Goal: Information Seeking & Learning: Learn about a topic

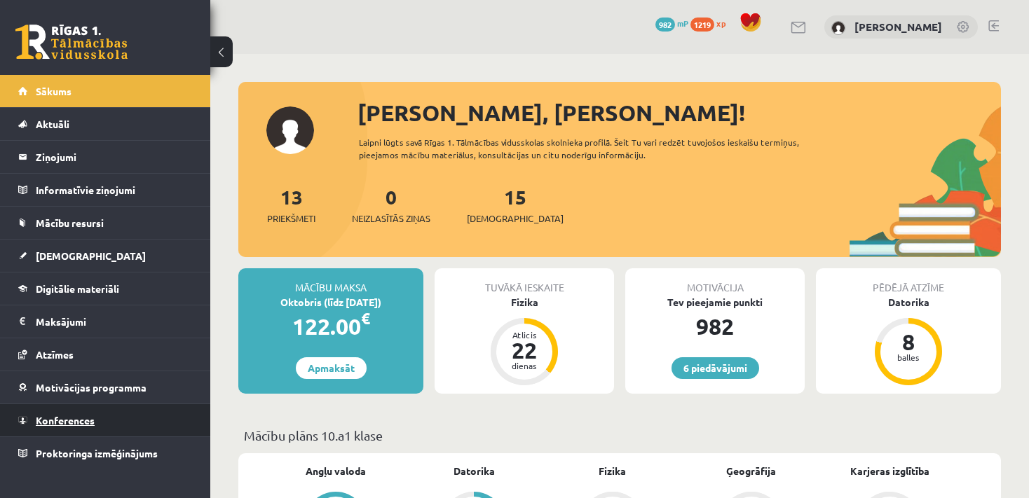
click at [109, 419] on link "Konferences" at bounding box center [105, 421] width 175 height 32
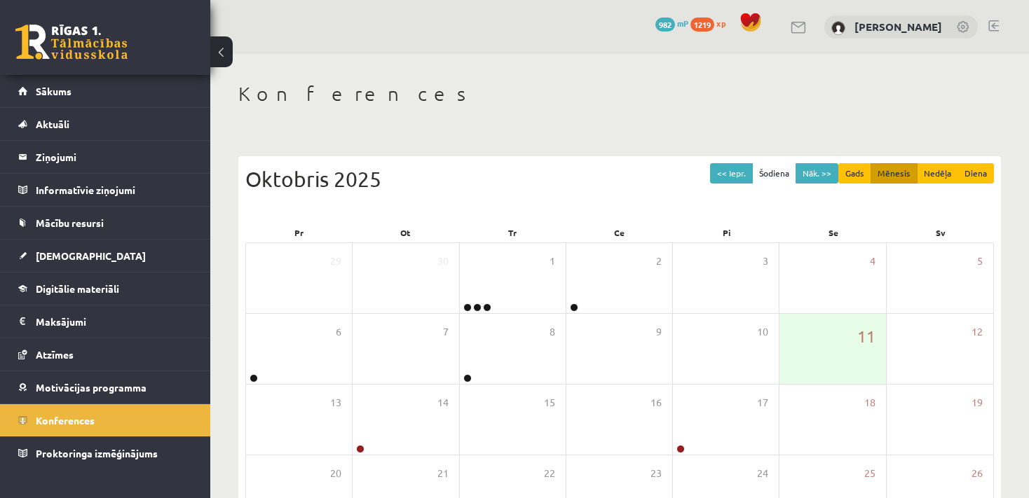
scroll to position [90, 0]
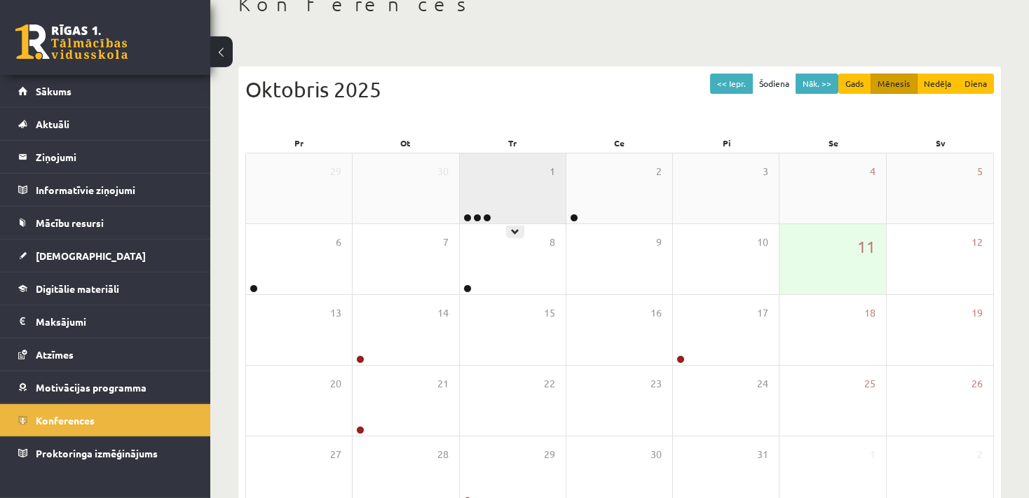
click at [479, 203] on div "1" at bounding box center [513, 189] width 106 height 70
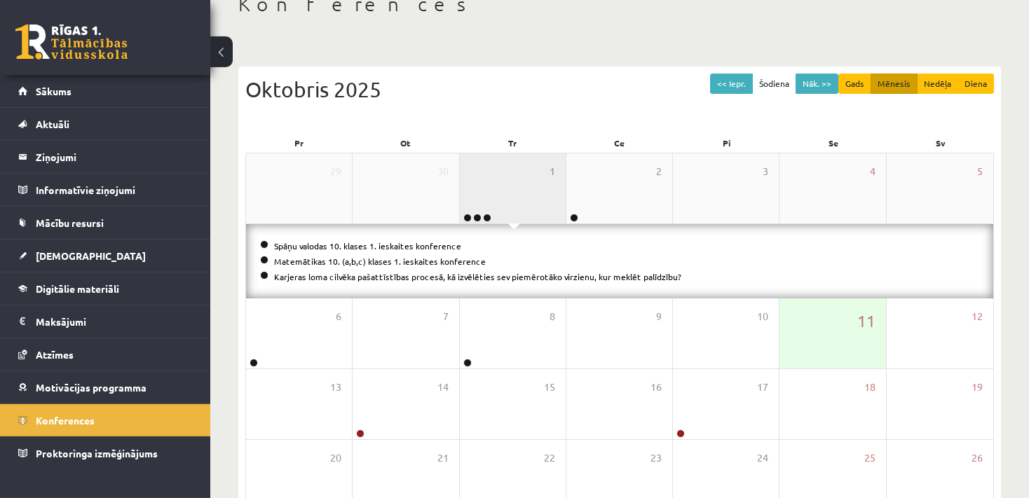
scroll to position [130, 0]
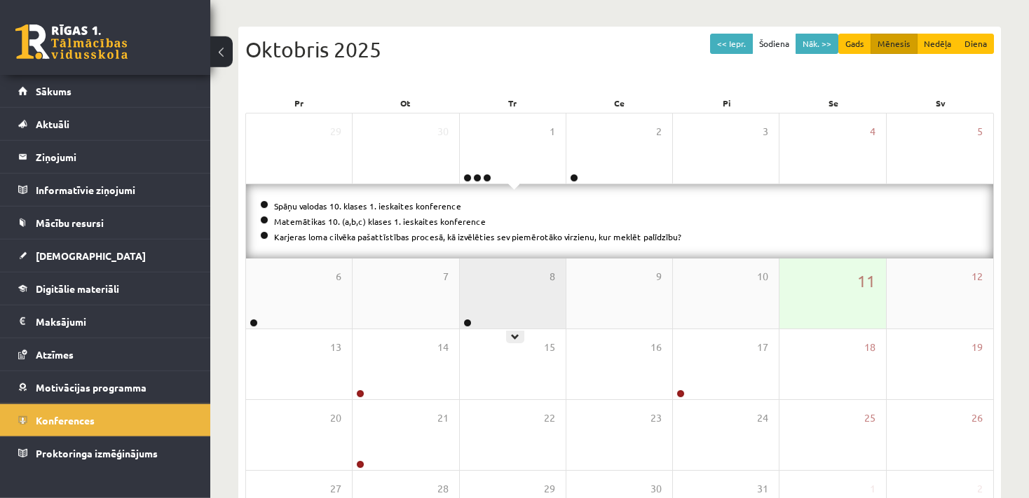
click at [473, 297] on div "8" at bounding box center [513, 294] width 106 height 70
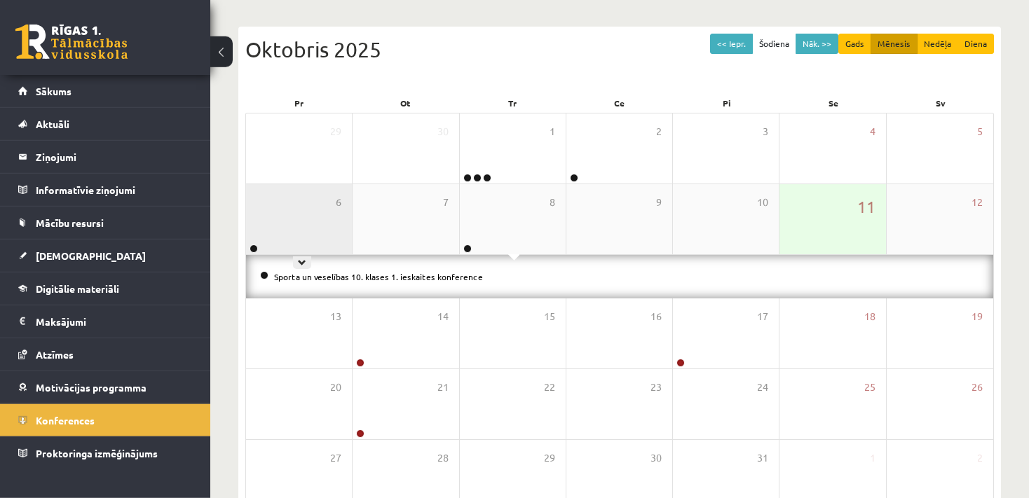
click at [292, 215] on div "6" at bounding box center [299, 219] width 106 height 70
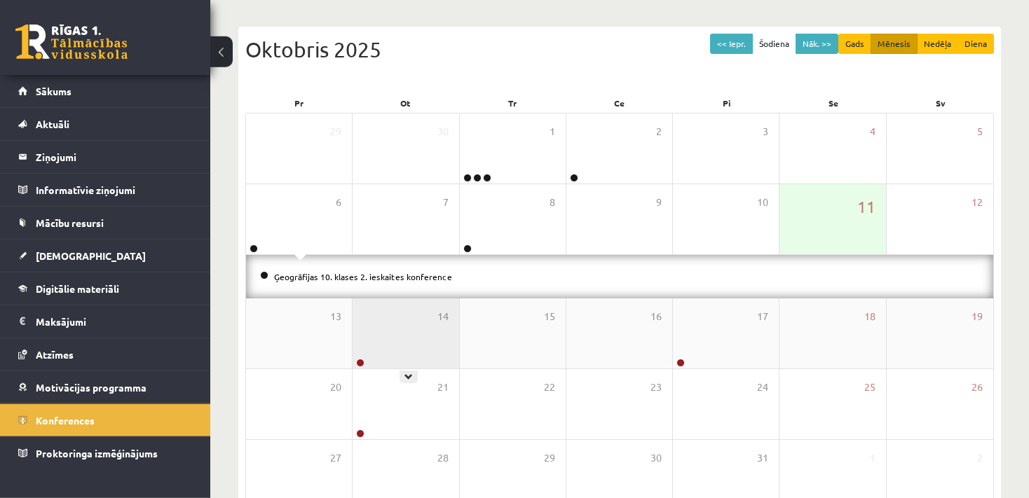
click at [395, 327] on div "14" at bounding box center [406, 334] width 106 height 70
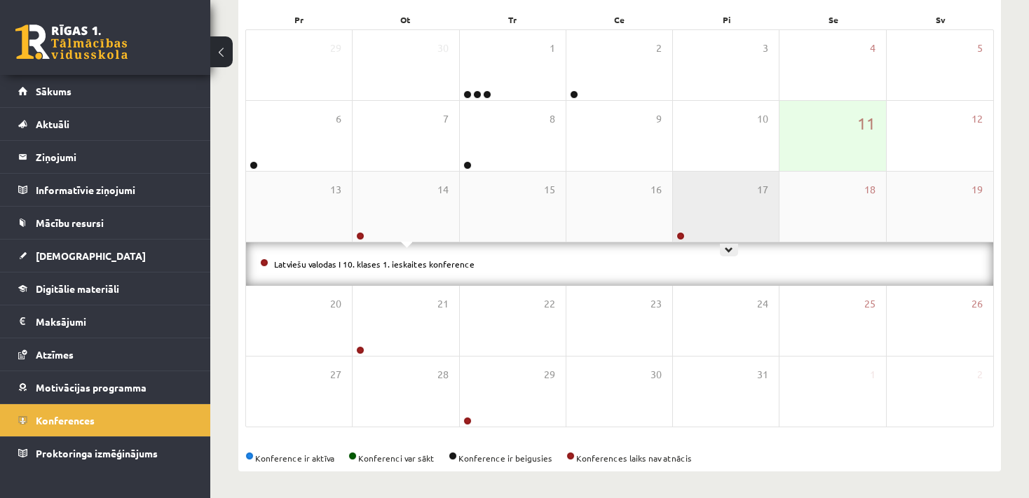
click at [745, 202] on div "17" at bounding box center [726, 207] width 106 height 70
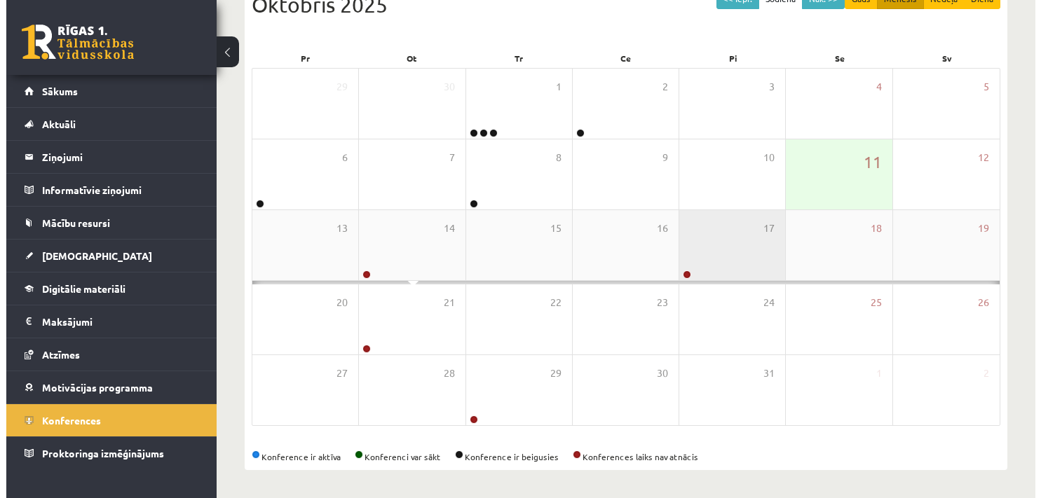
scroll to position [170, 0]
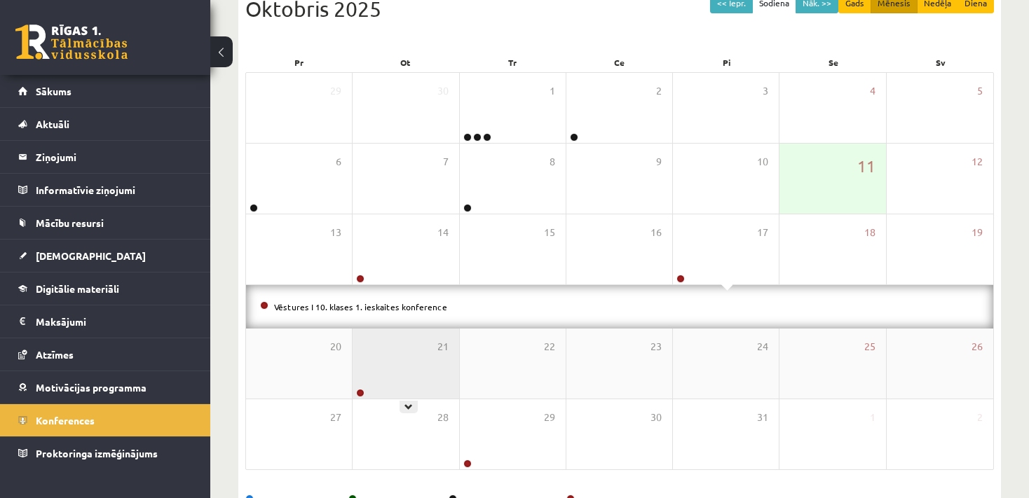
click at [419, 358] on div "21" at bounding box center [406, 364] width 106 height 70
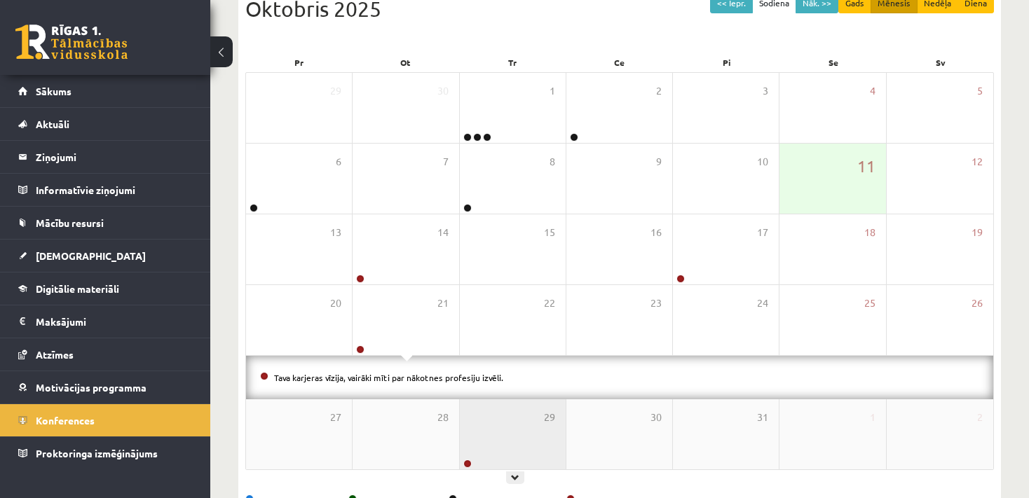
click at [514, 436] on div "29" at bounding box center [513, 435] width 106 height 70
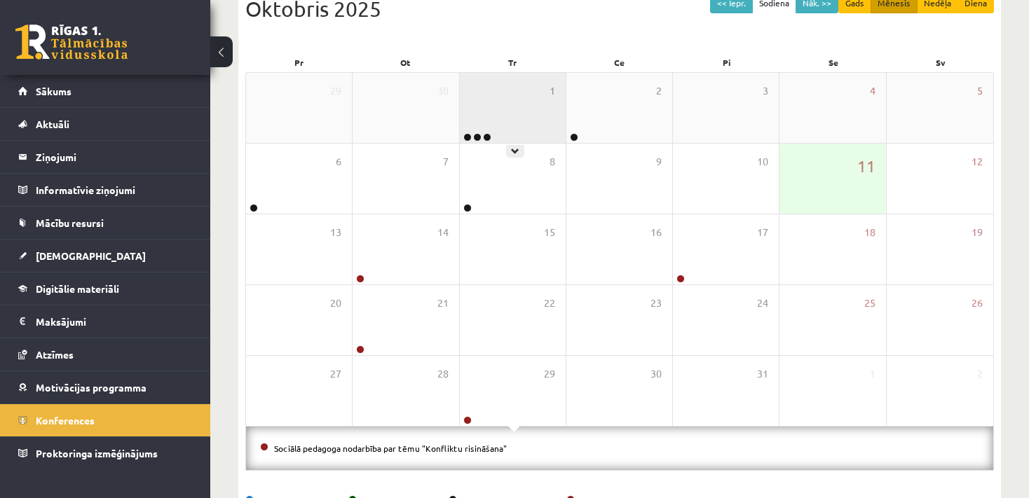
click at [493, 76] on div "1" at bounding box center [513, 108] width 106 height 70
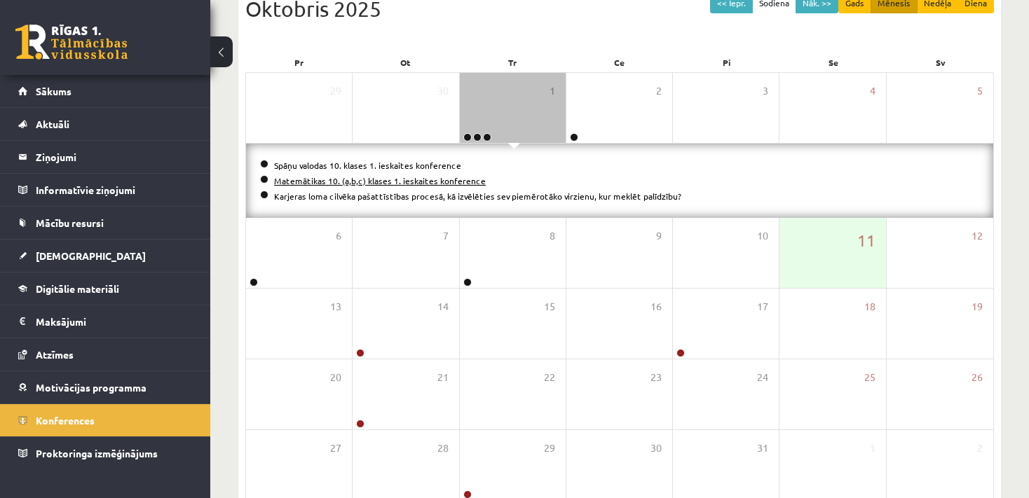
click at [377, 182] on link "Matemātikas 10. (a,b,c) klases 1. ieskaites konference" at bounding box center [380, 180] width 212 height 11
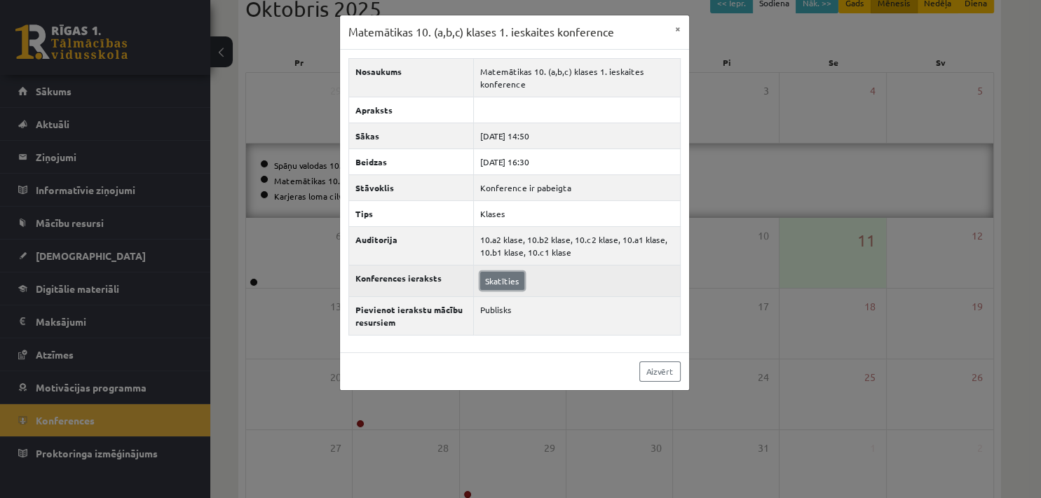
click at [503, 282] on link "Skatīties" at bounding box center [502, 281] width 44 height 18
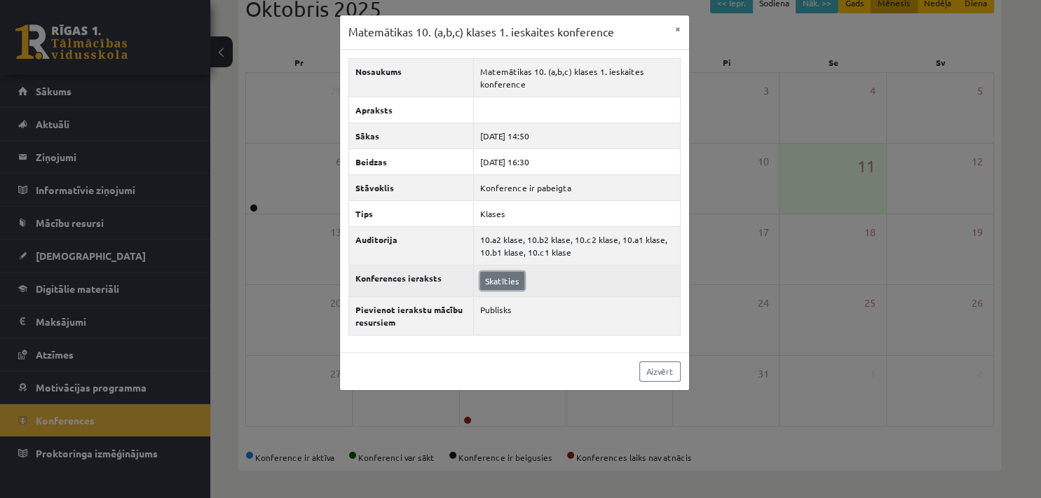
click at [510, 283] on link "Skatīties" at bounding box center [502, 281] width 44 height 18
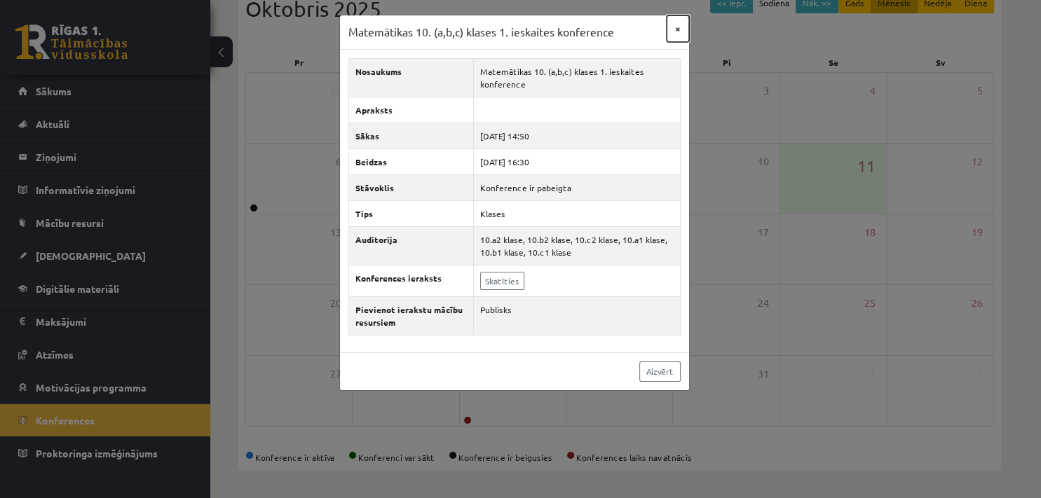
click at [678, 29] on button "×" at bounding box center [678, 28] width 22 height 27
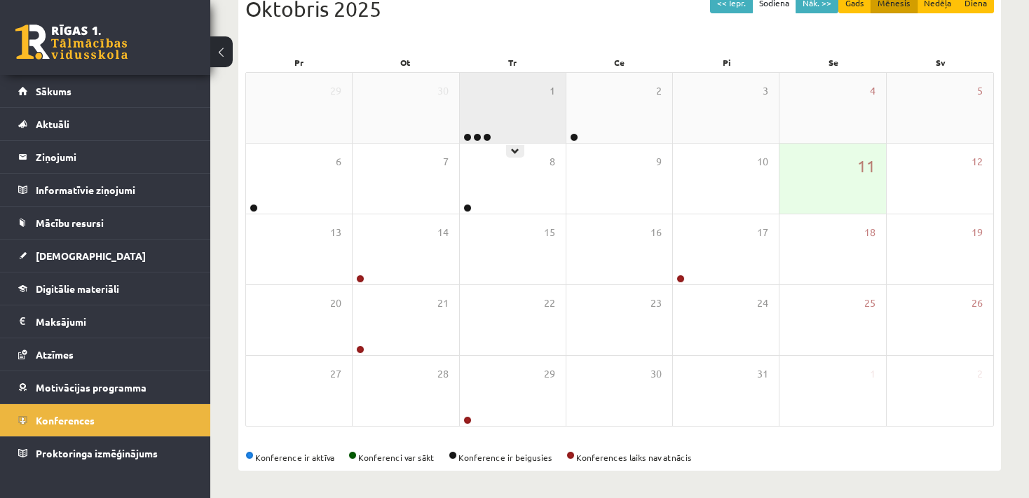
click at [534, 110] on div "1" at bounding box center [513, 108] width 106 height 70
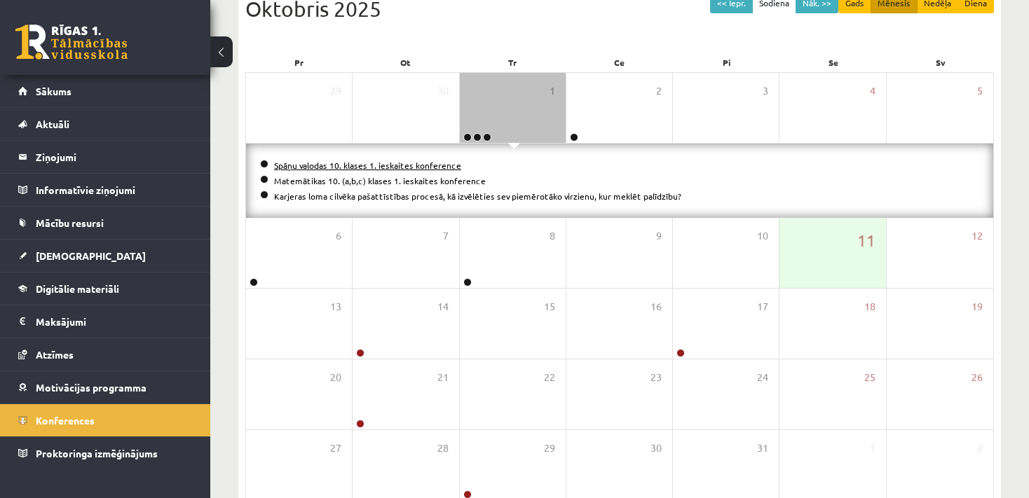
click at [330, 164] on link "Spāņu valodas 10. klases 1. ieskaites konference" at bounding box center [367, 165] width 187 height 11
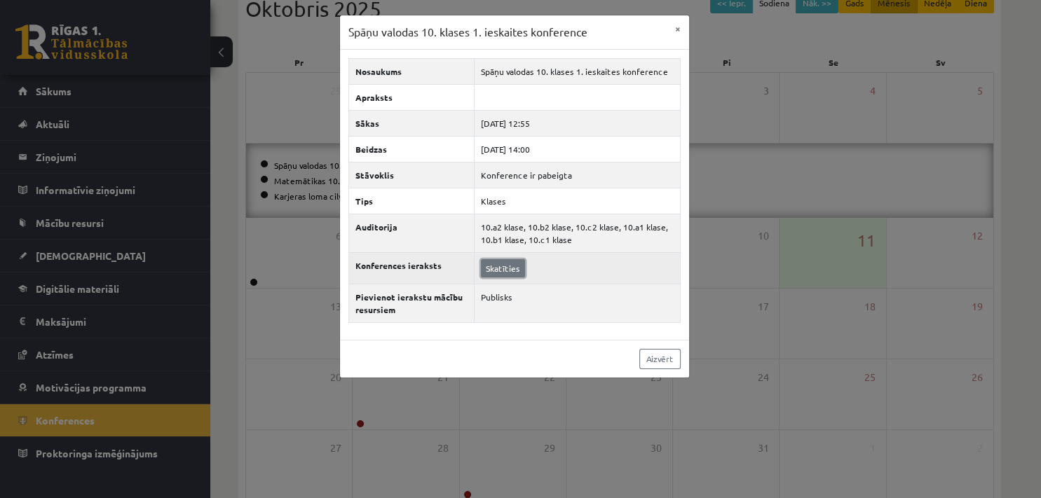
click at [519, 271] on link "Skatīties" at bounding box center [503, 268] width 44 height 18
